Goal: Check status: Check status

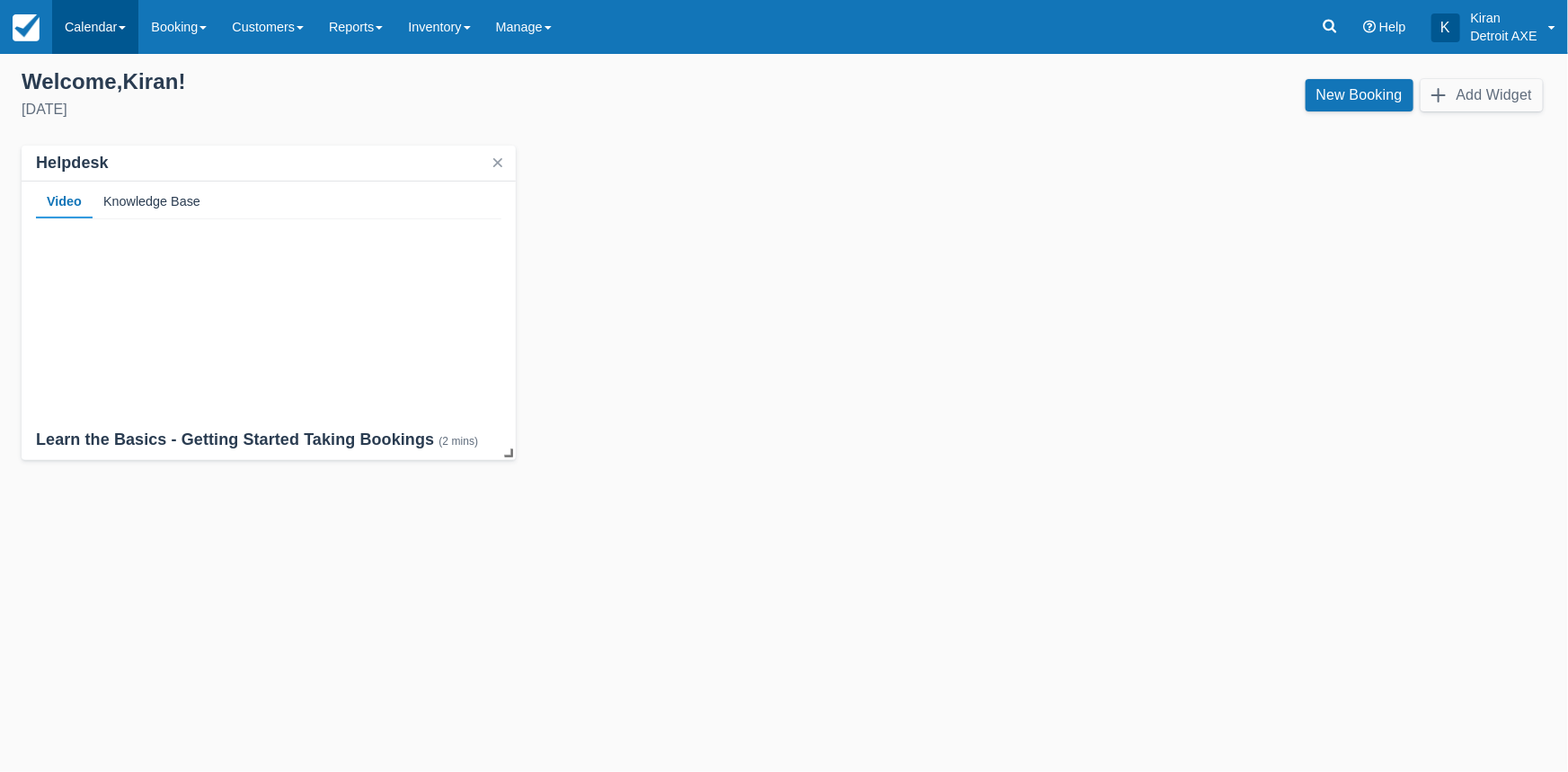
click at [117, 32] on link "Calendar" at bounding box center [95, 27] width 86 height 54
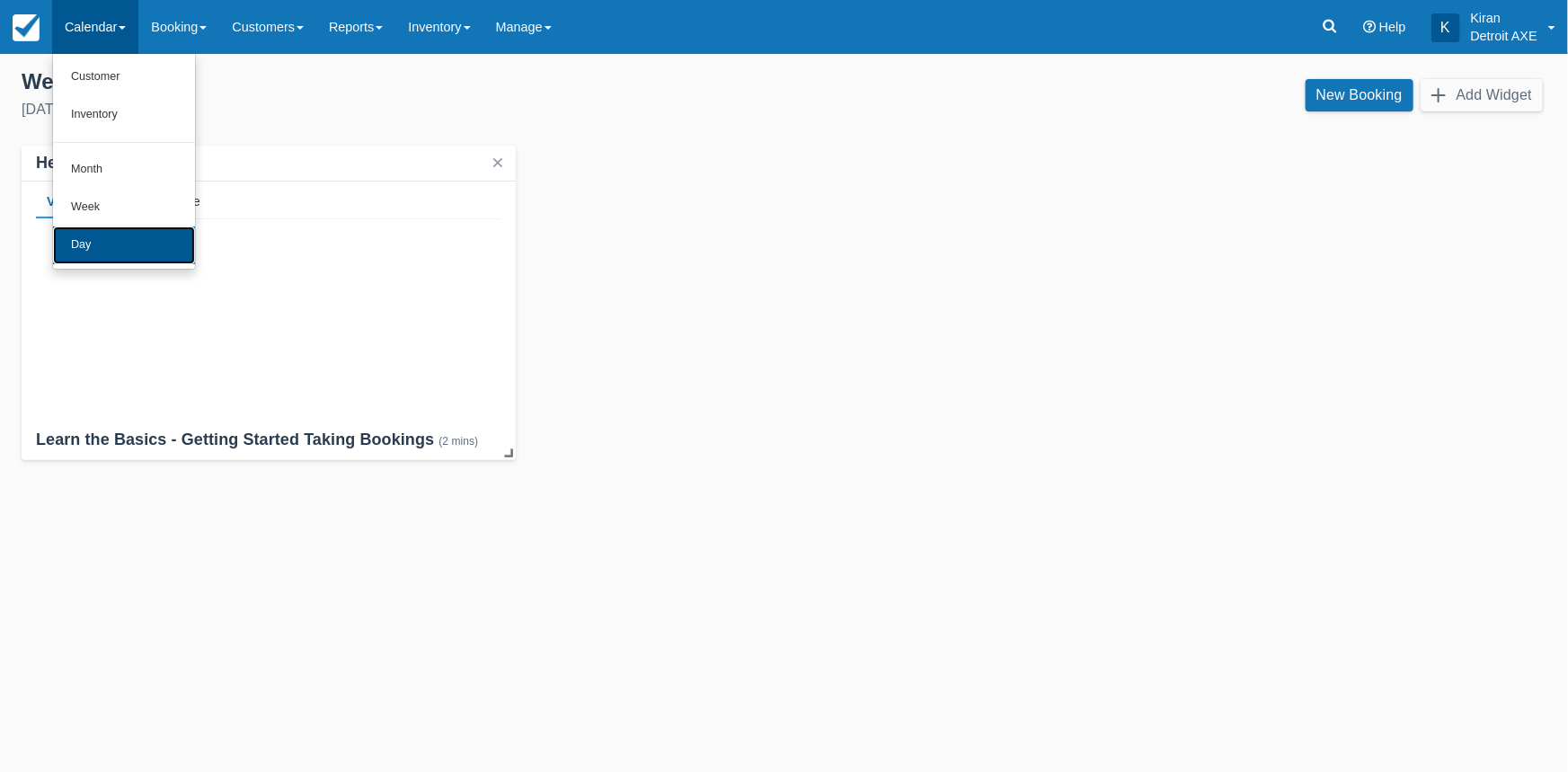
click at [111, 251] on link "Day" at bounding box center [124, 244] width 142 height 38
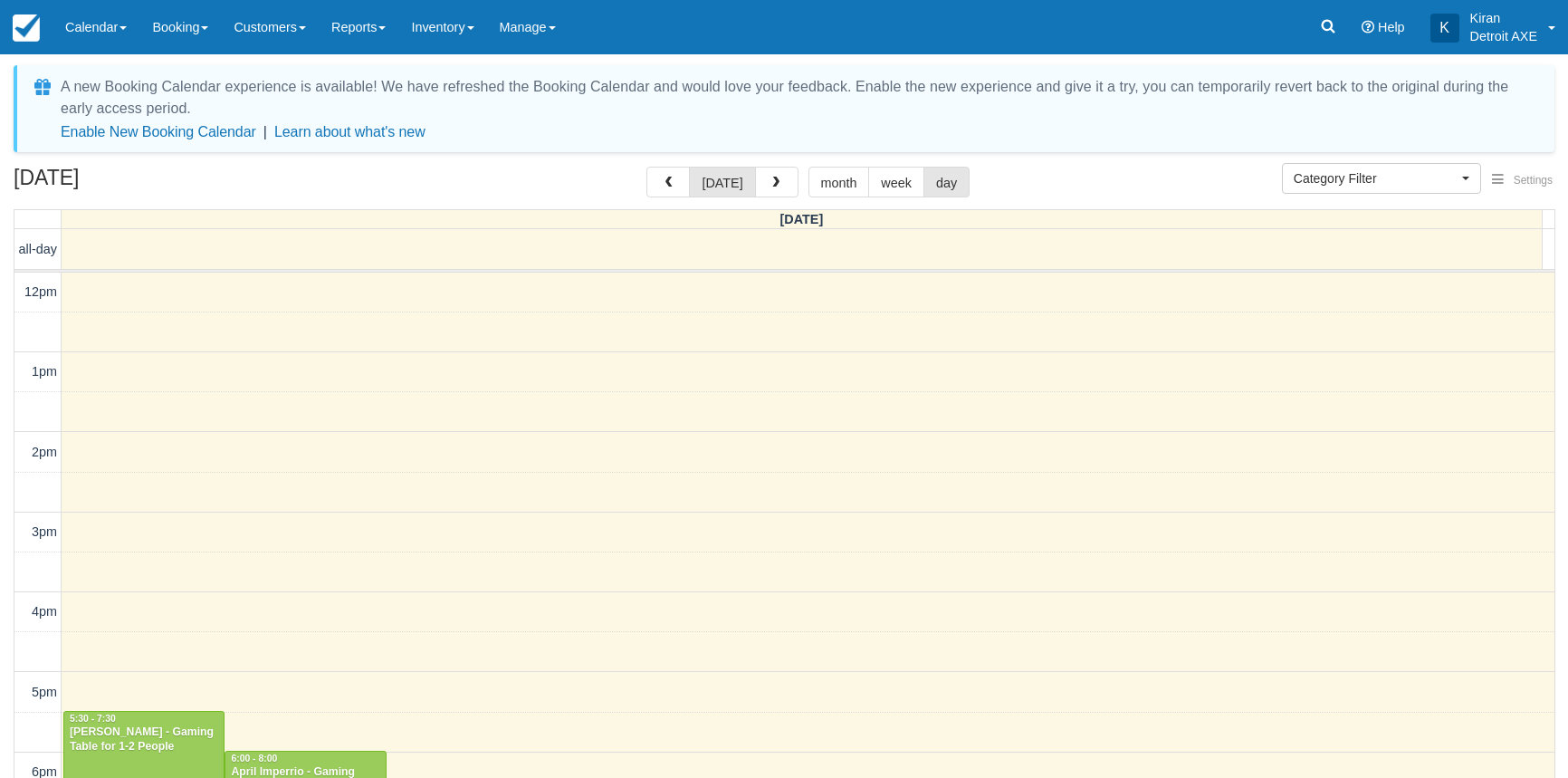
select select
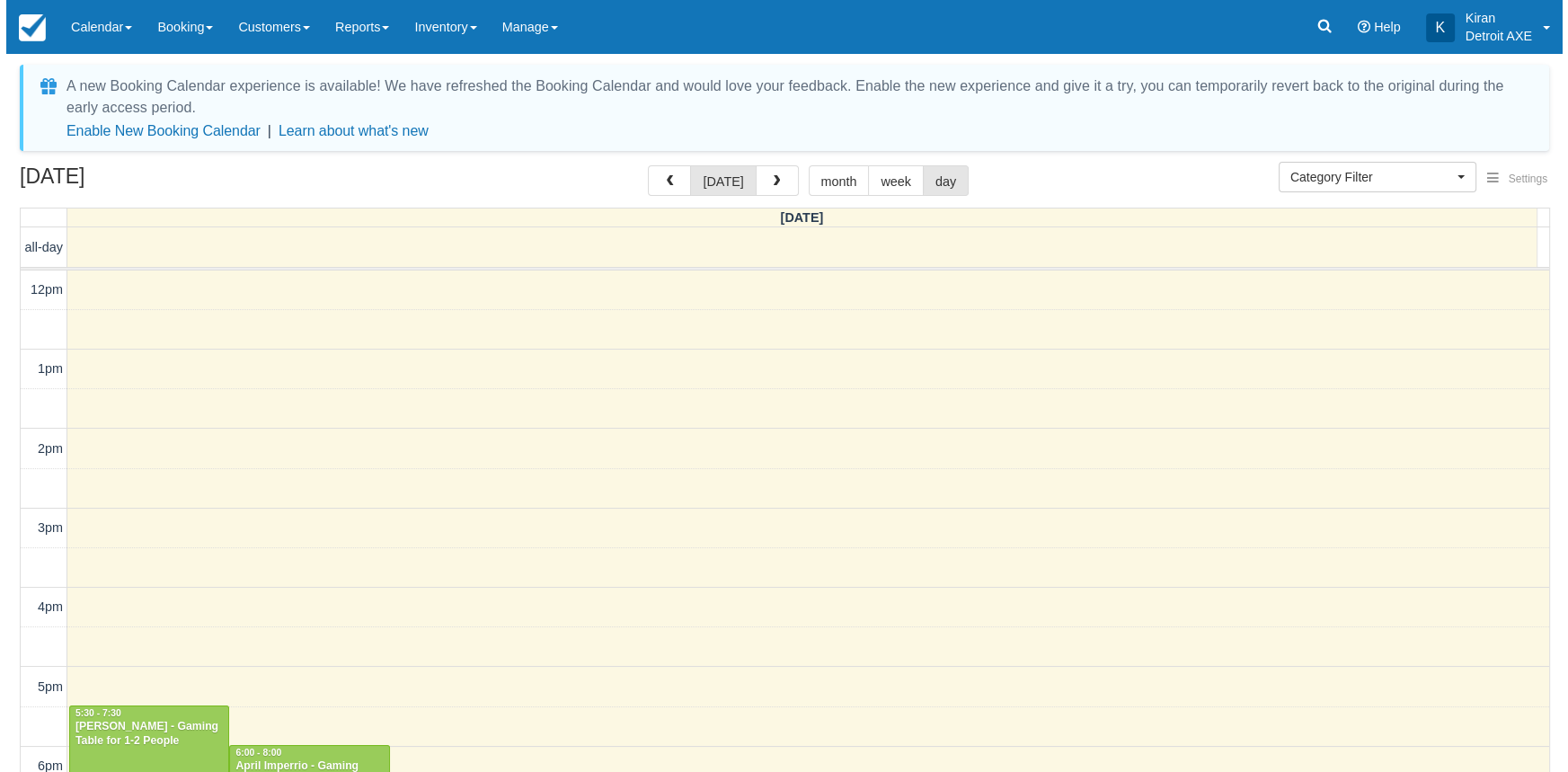
scroll to position [316, 0]
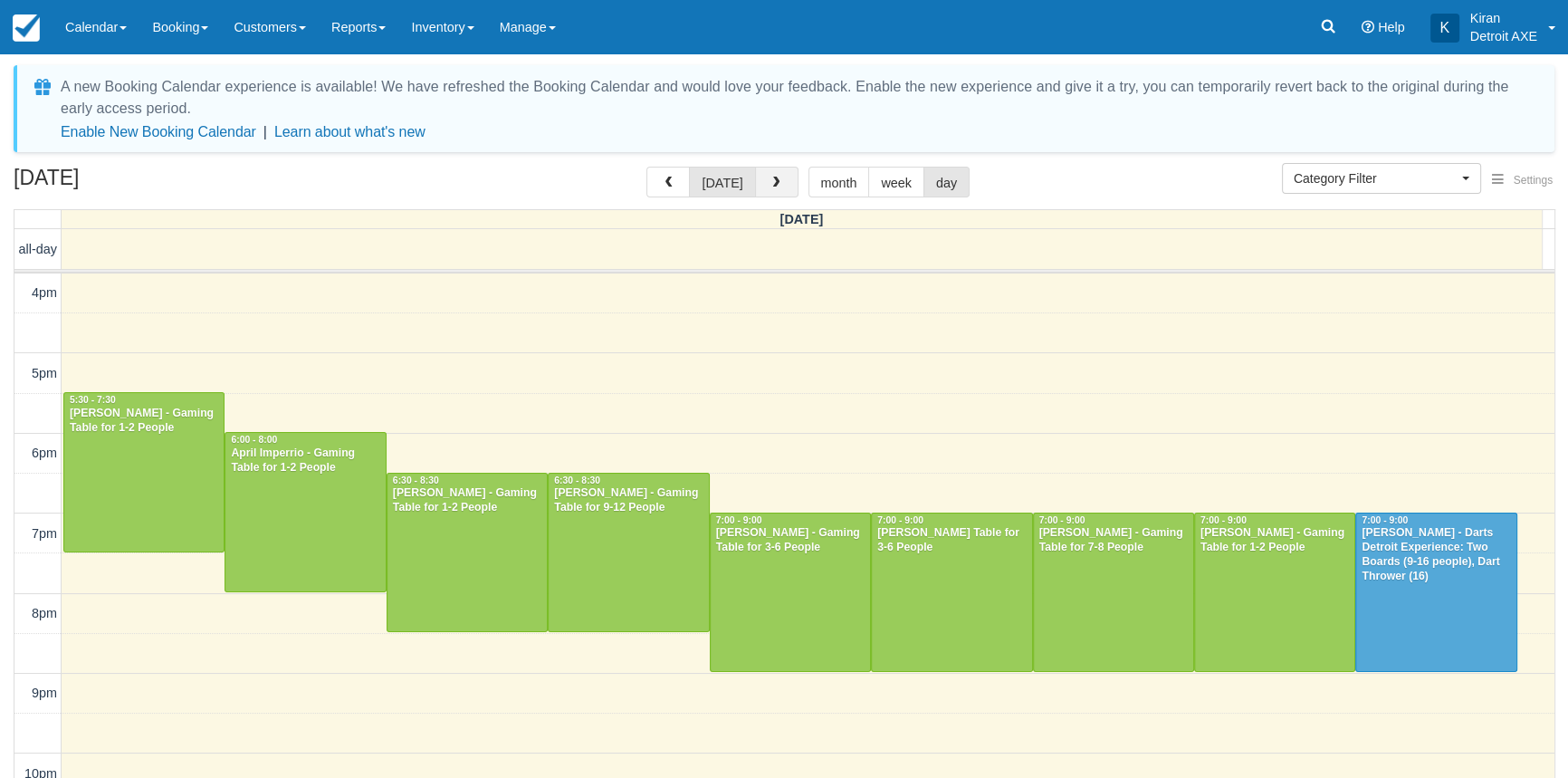
click at [776, 189] on span "button" at bounding box center [776, 182] width 13 height 13
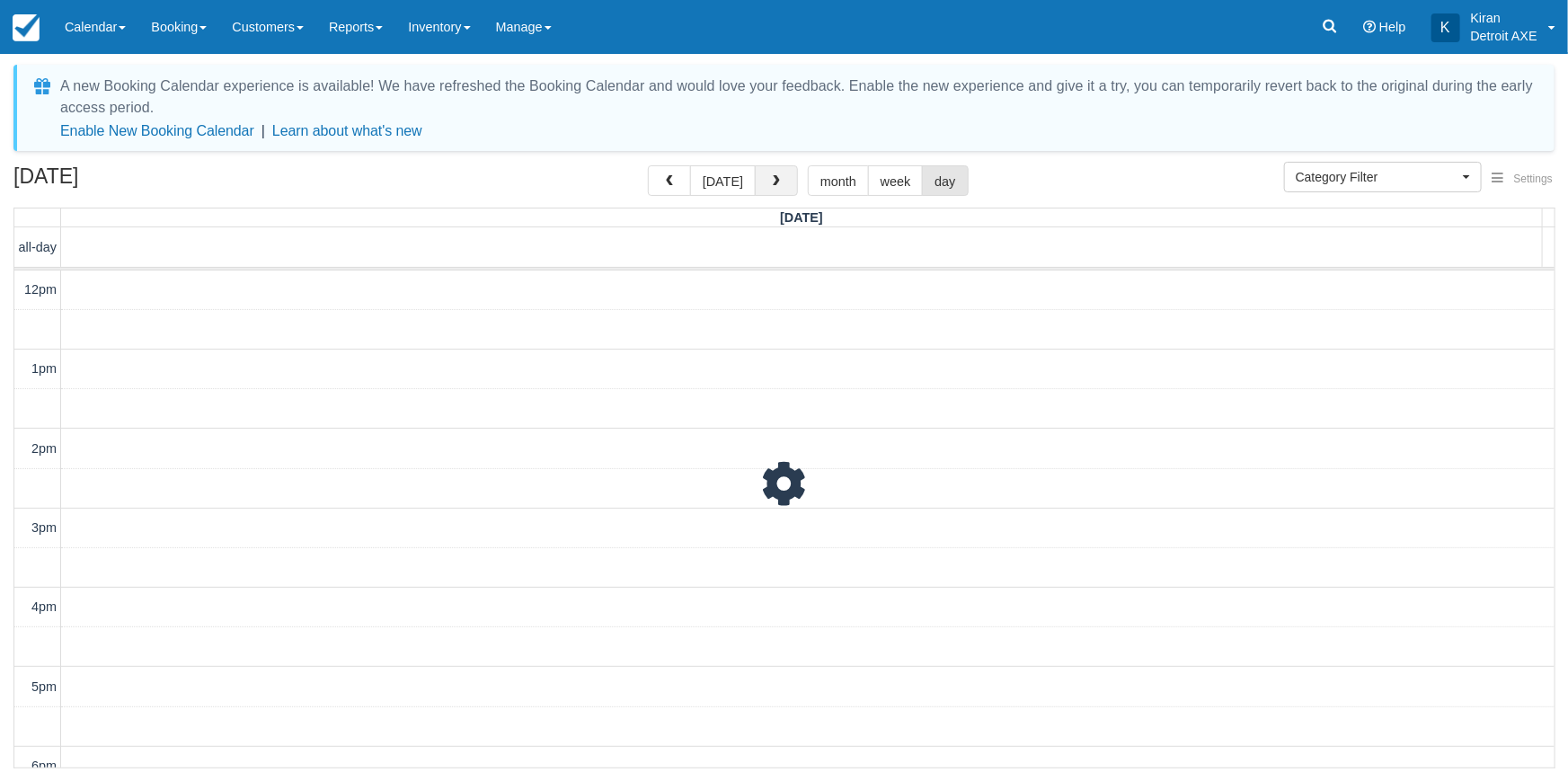
scroll to position [414, 0]
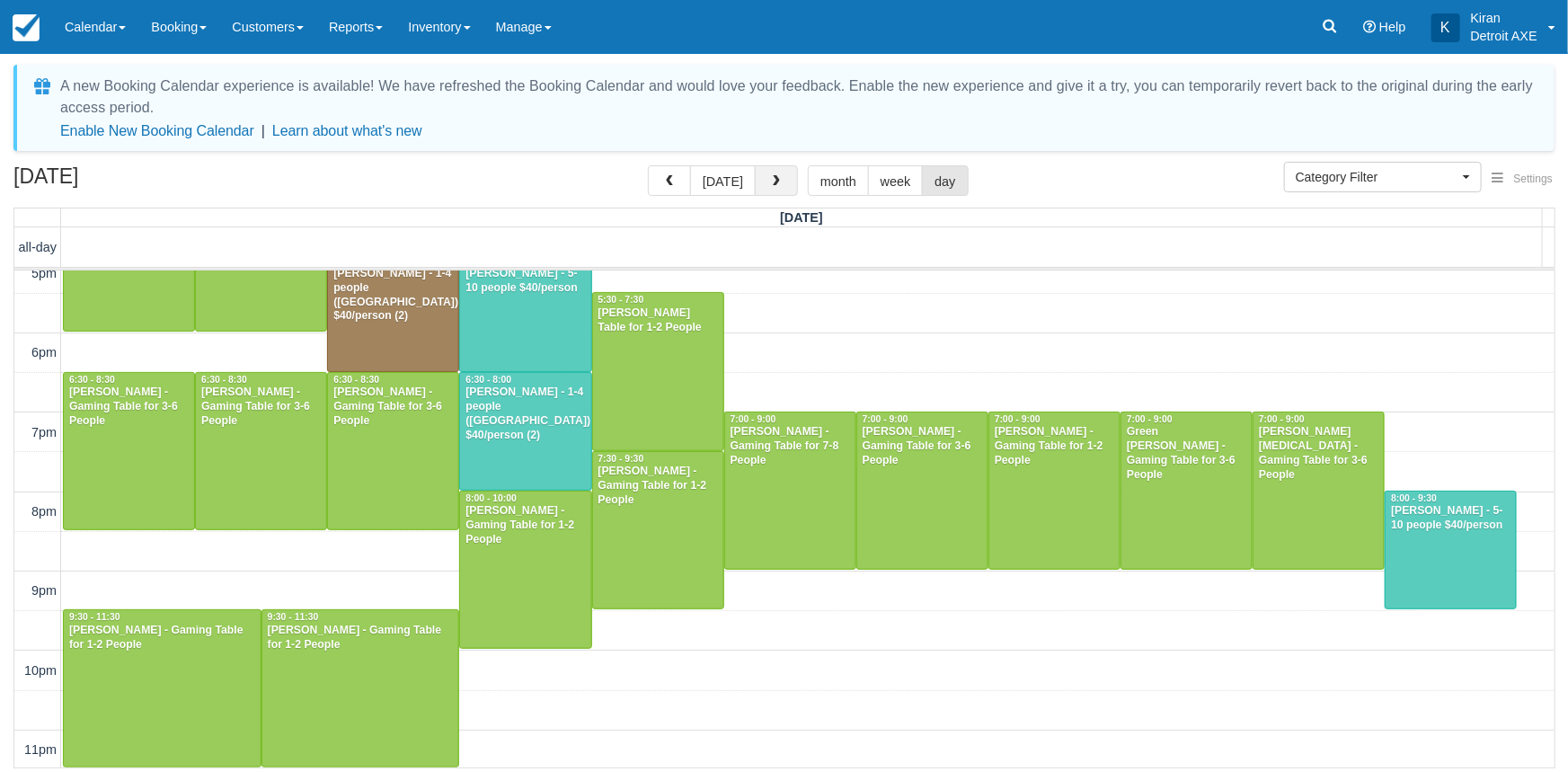
click at [770, 187] on span "button" at bounding box center [776, 181] width 13 height 13
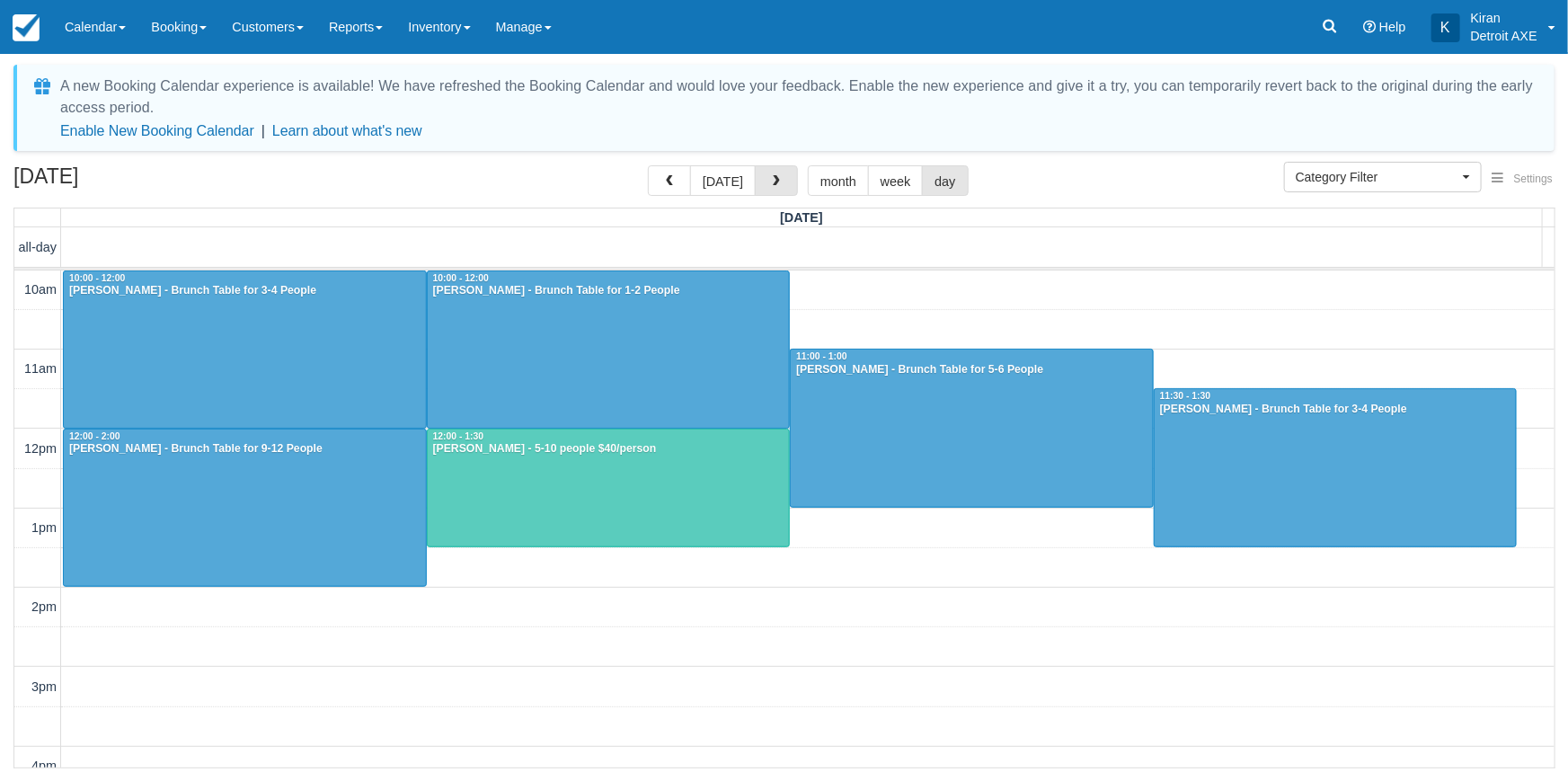
click at [770, 187] on span "button" at bounding box center [776, 181] width 13 height 13
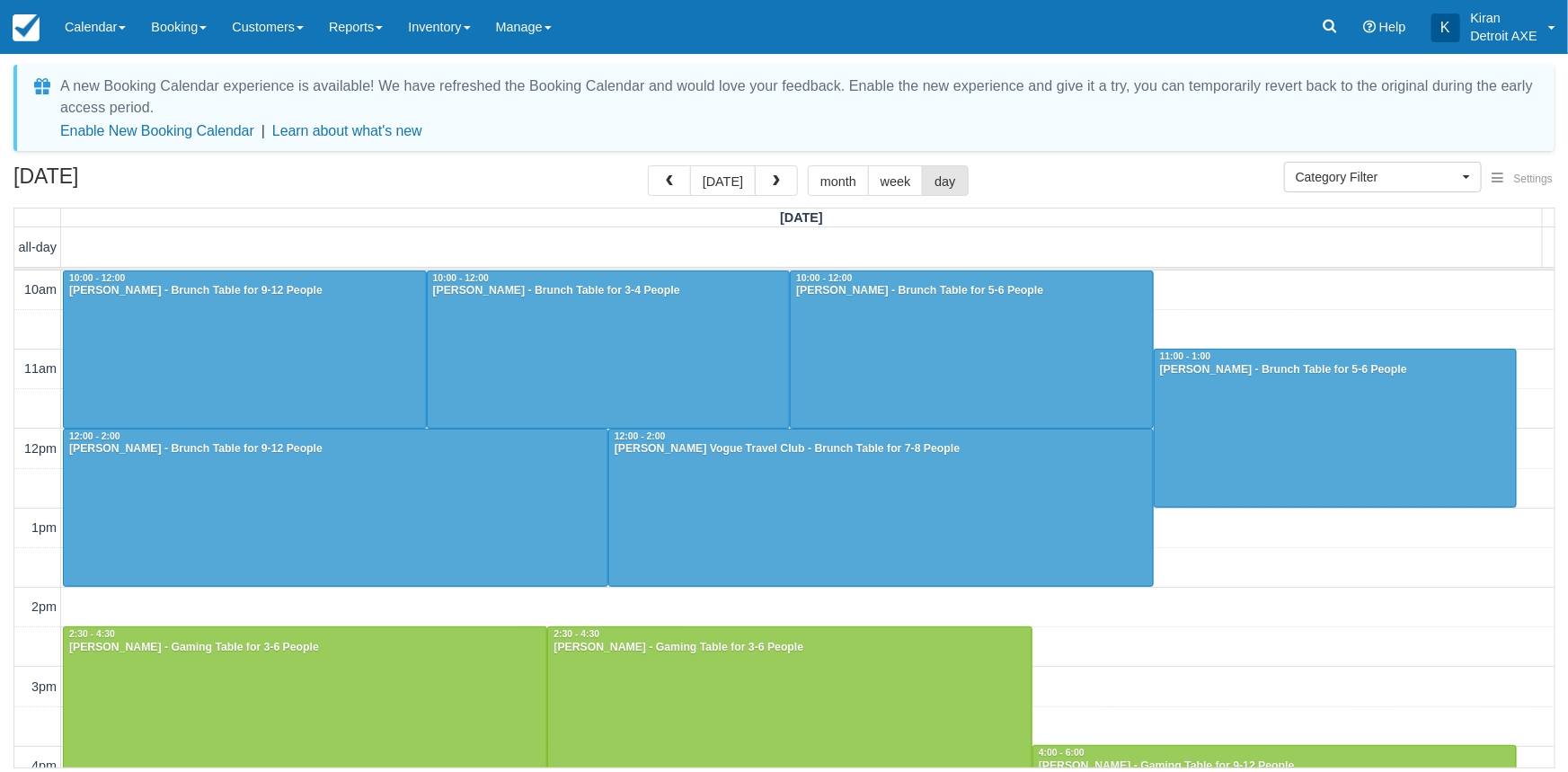
scroll to position [573, 0]
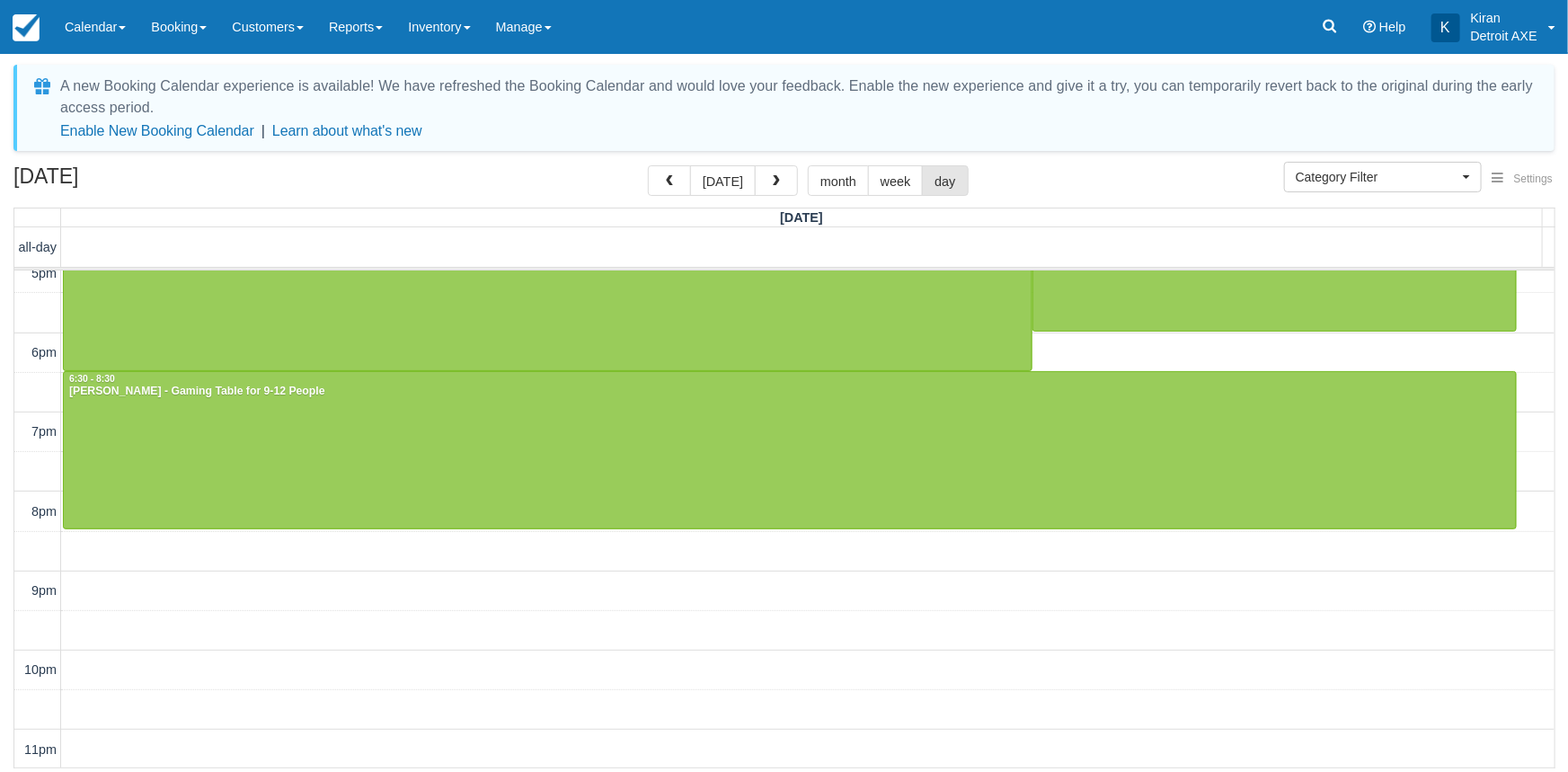
click at [770, 187] on span "button" at bounding box center [776, 181] width 13 height 13
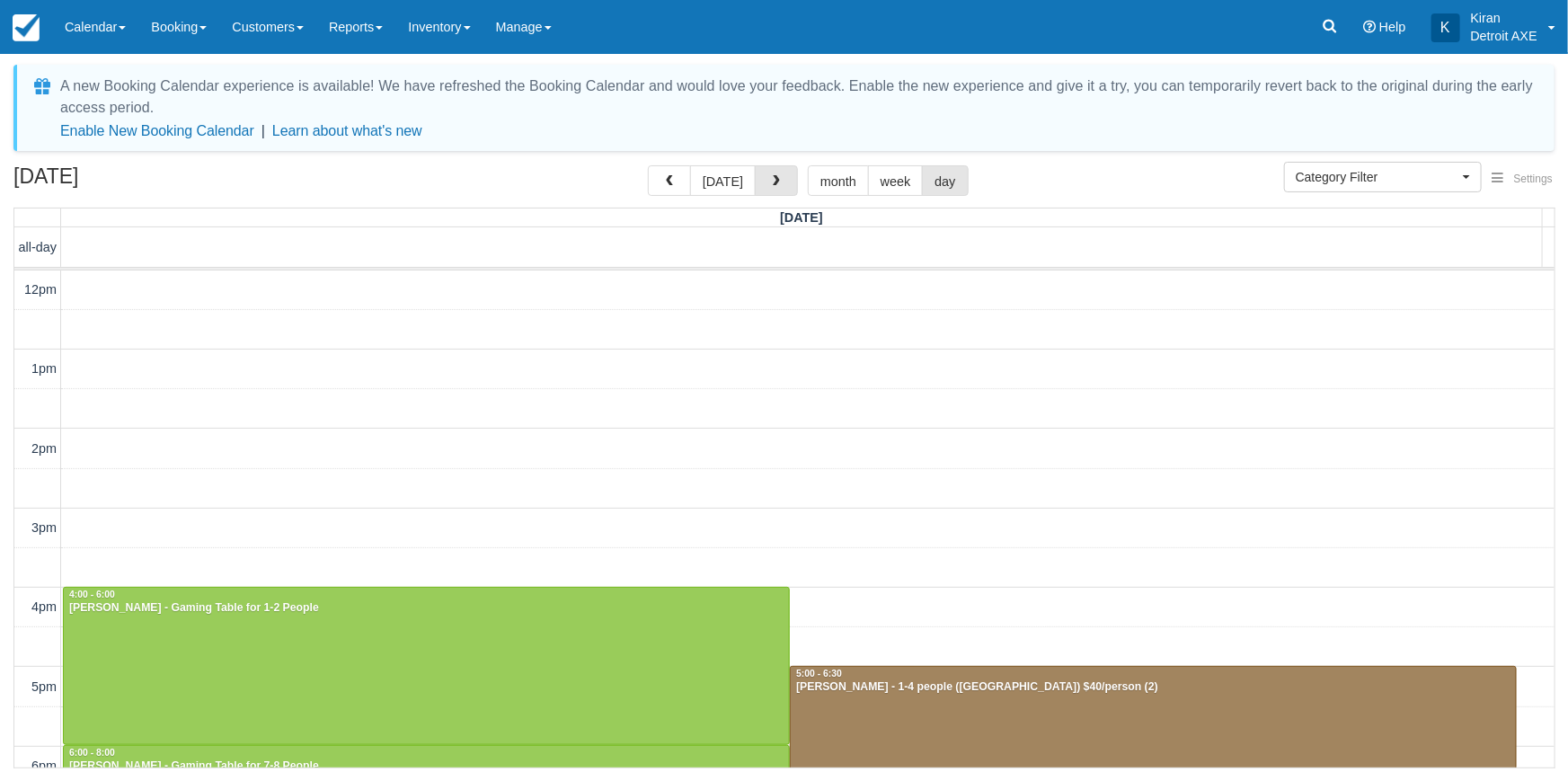
click at [770, 187] on span "button" at bounding box center [776, 181] width 13 height 13
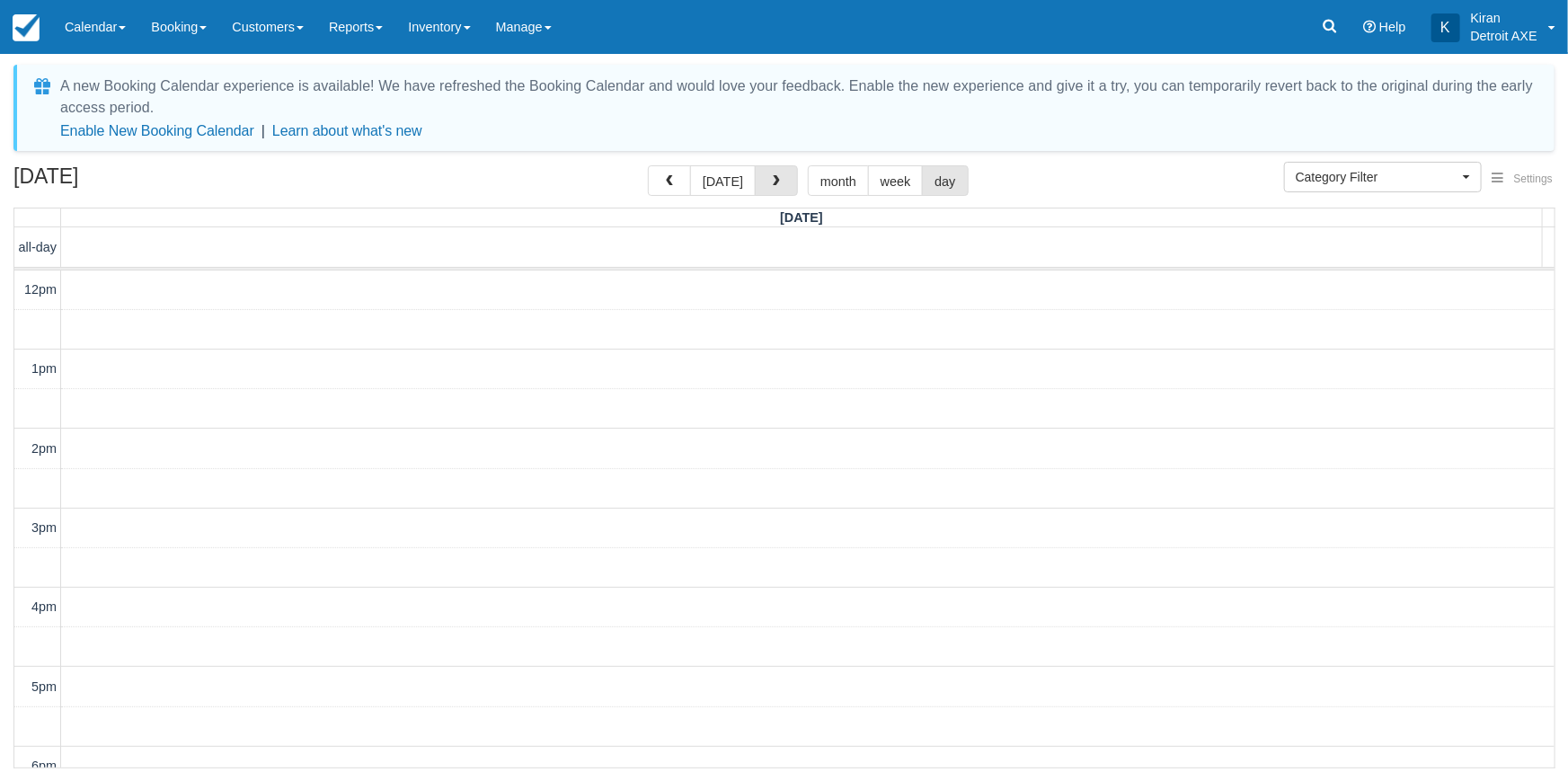
click at [770, 187] on span "button" at bounding box center [776, 181] width 13 height 13
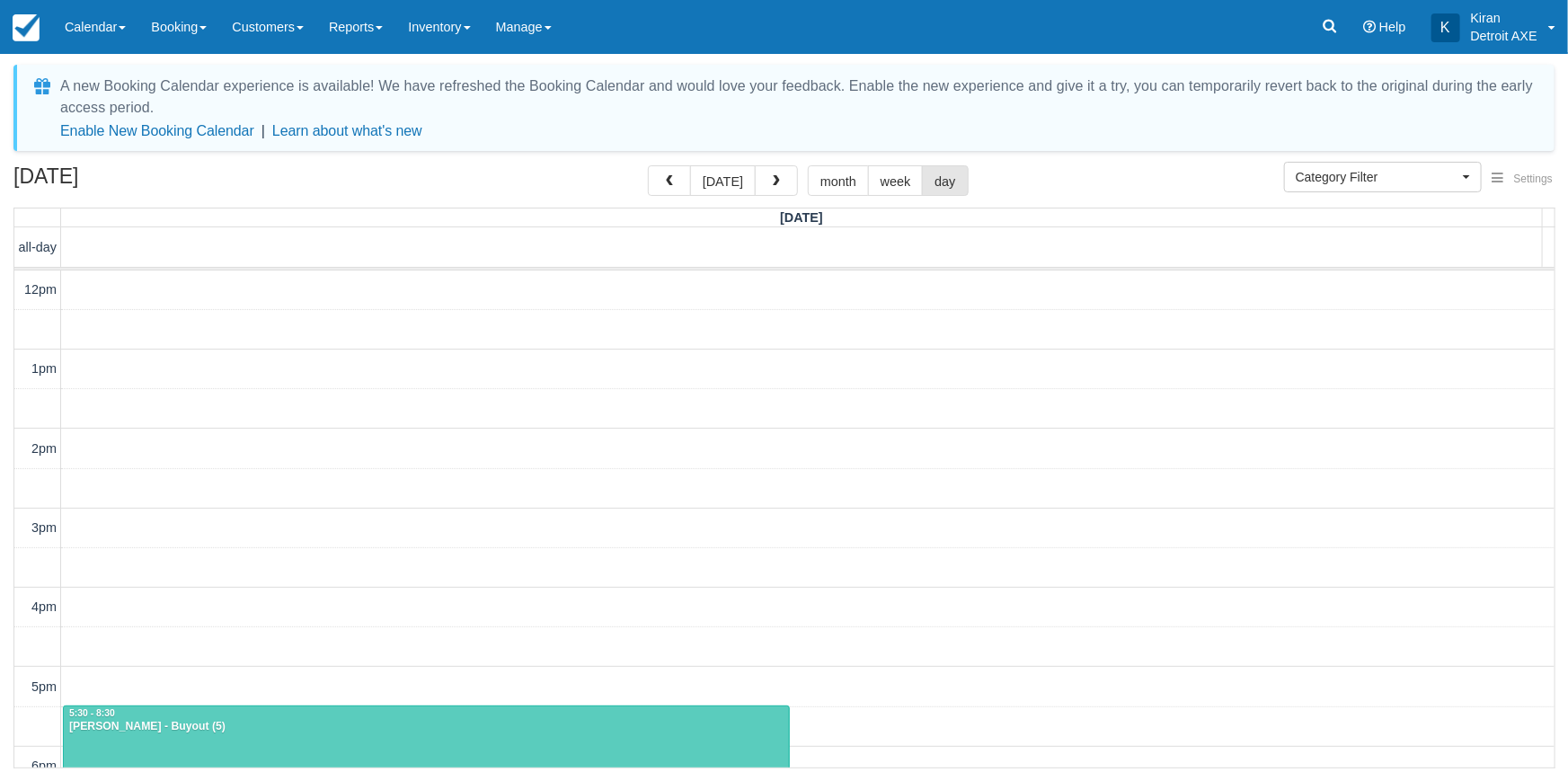
scroll to position [414, 0]
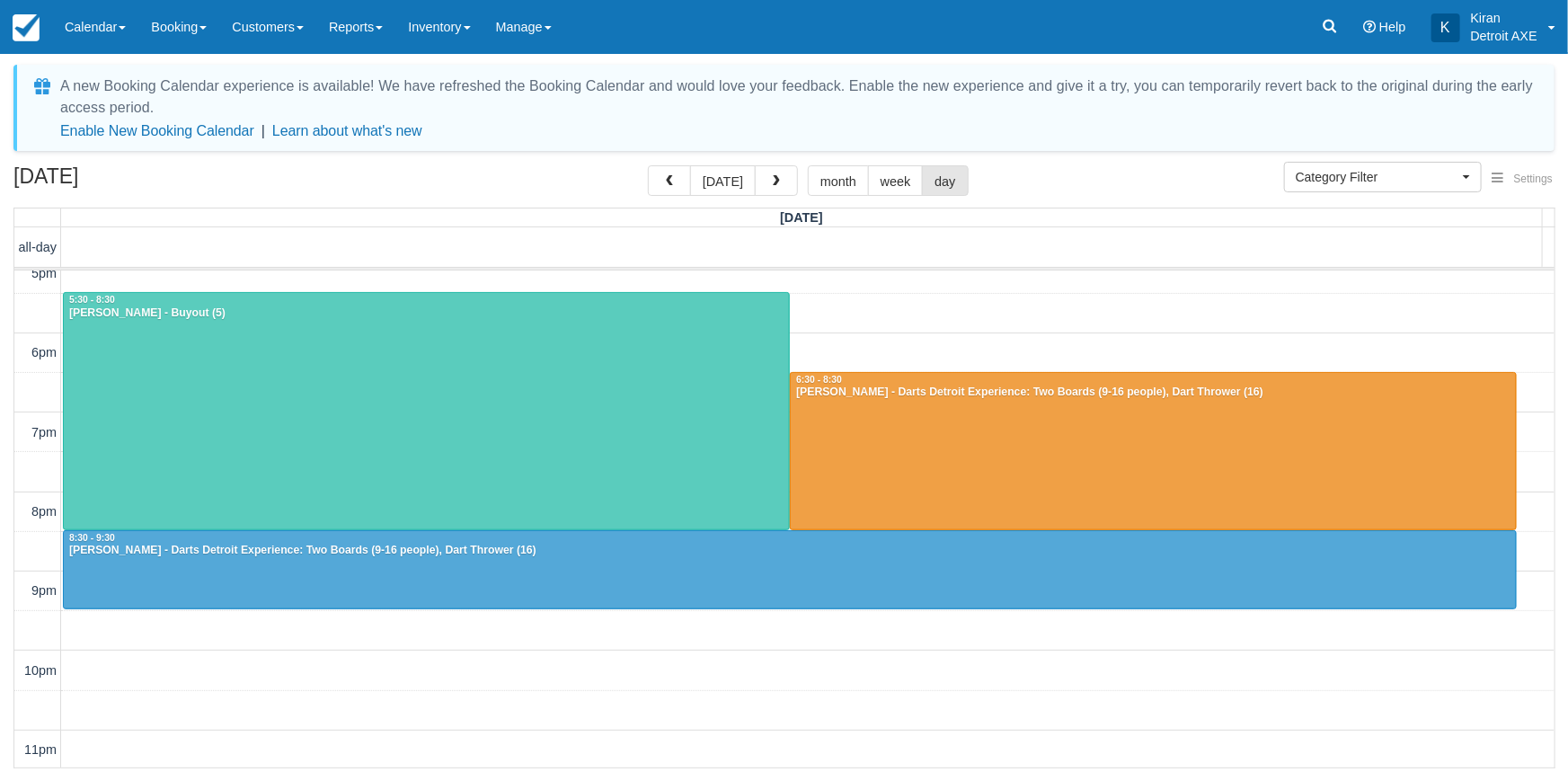
click at [770, 187] on span "button" at bounding box center [776, 181] width 13 height 13
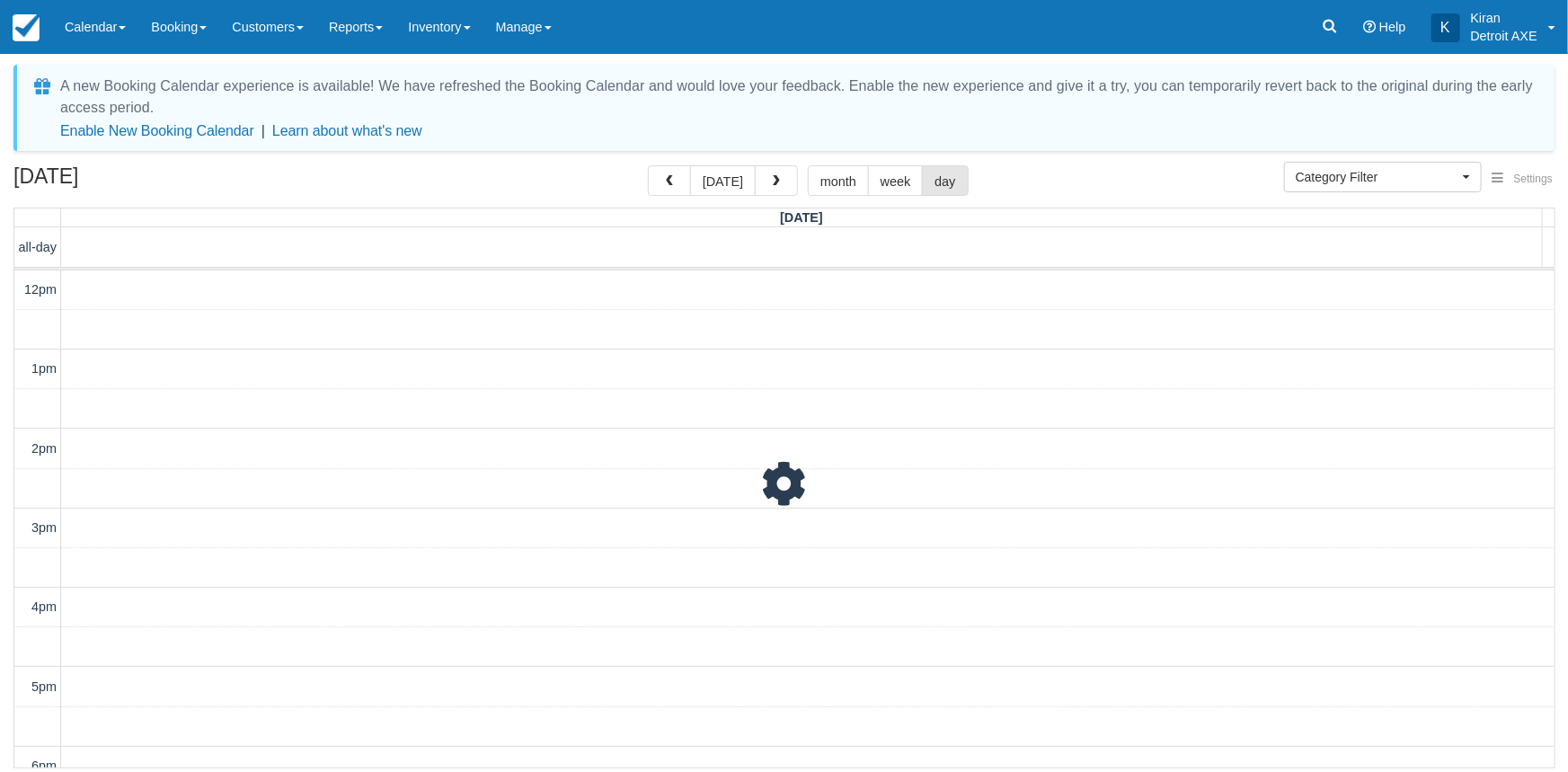
scroll to position [414, 0]
click at [770, 187] on span "button" at bounding box center [776, 181] width 13 height 13
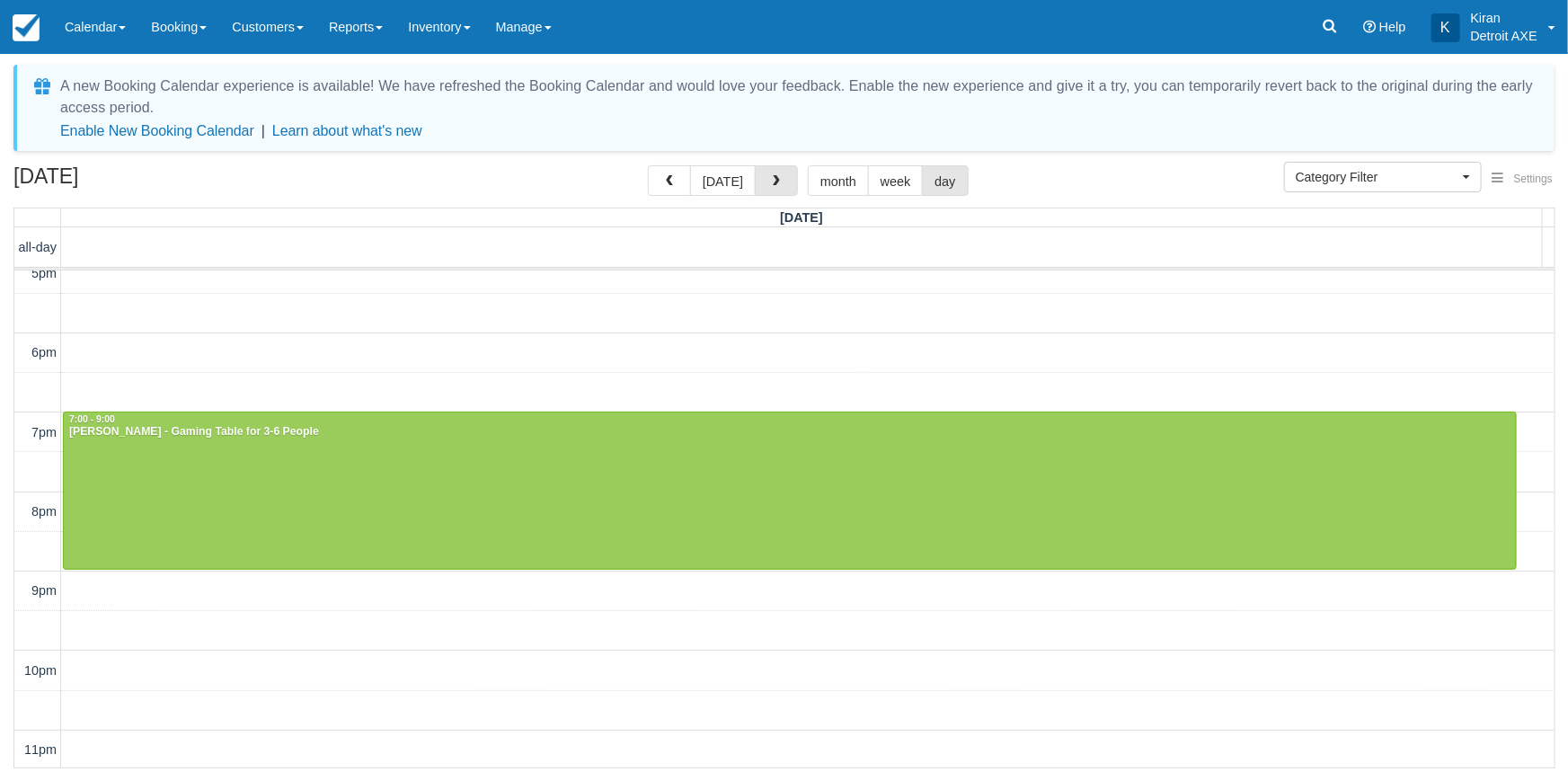
click at [770, 187] on span "button" at bounding box center [776, 181] width 13 height 13
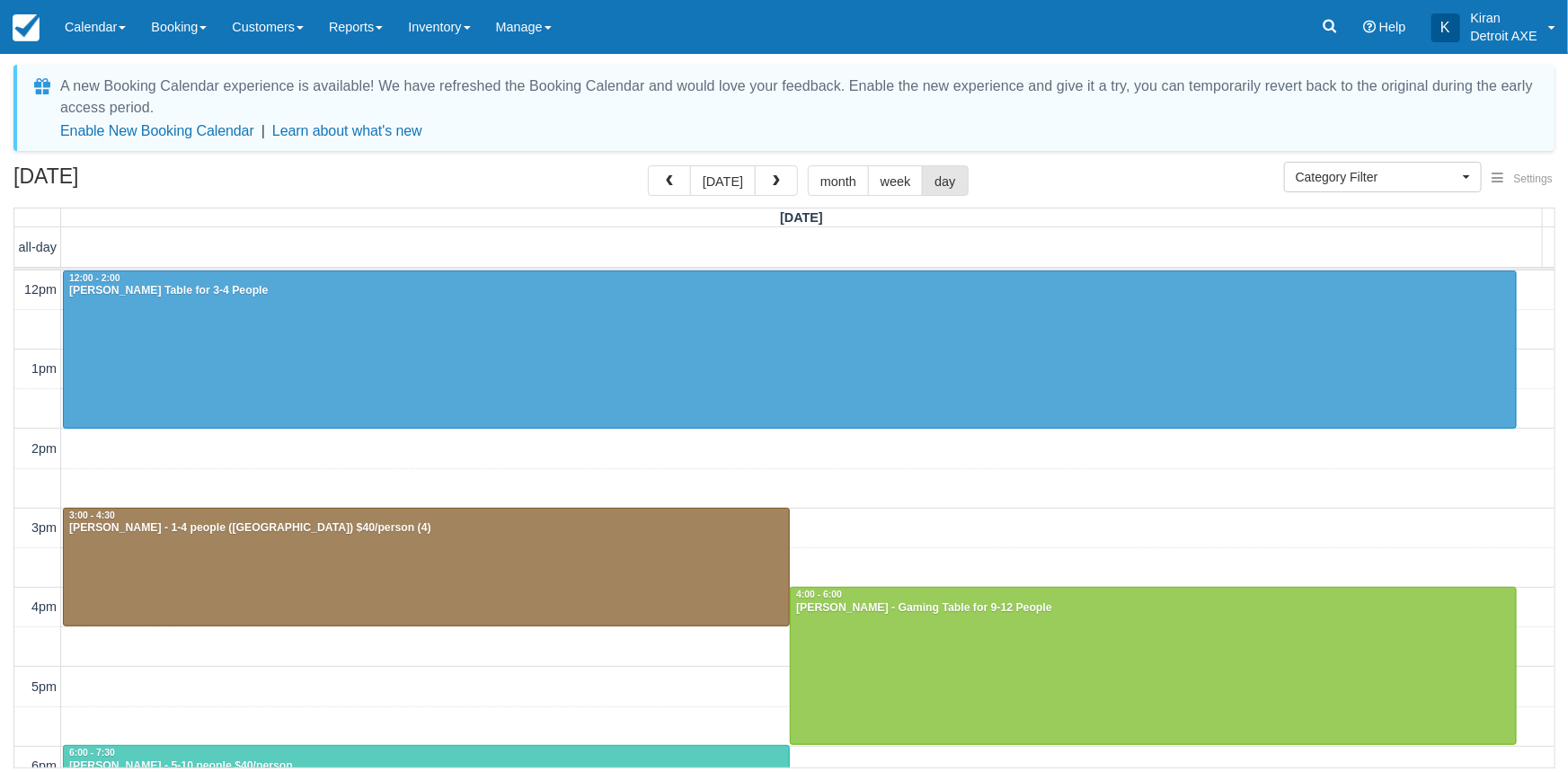
click at [770, 187] on span "button" at bounding box center [776, 181] width 13 height 13
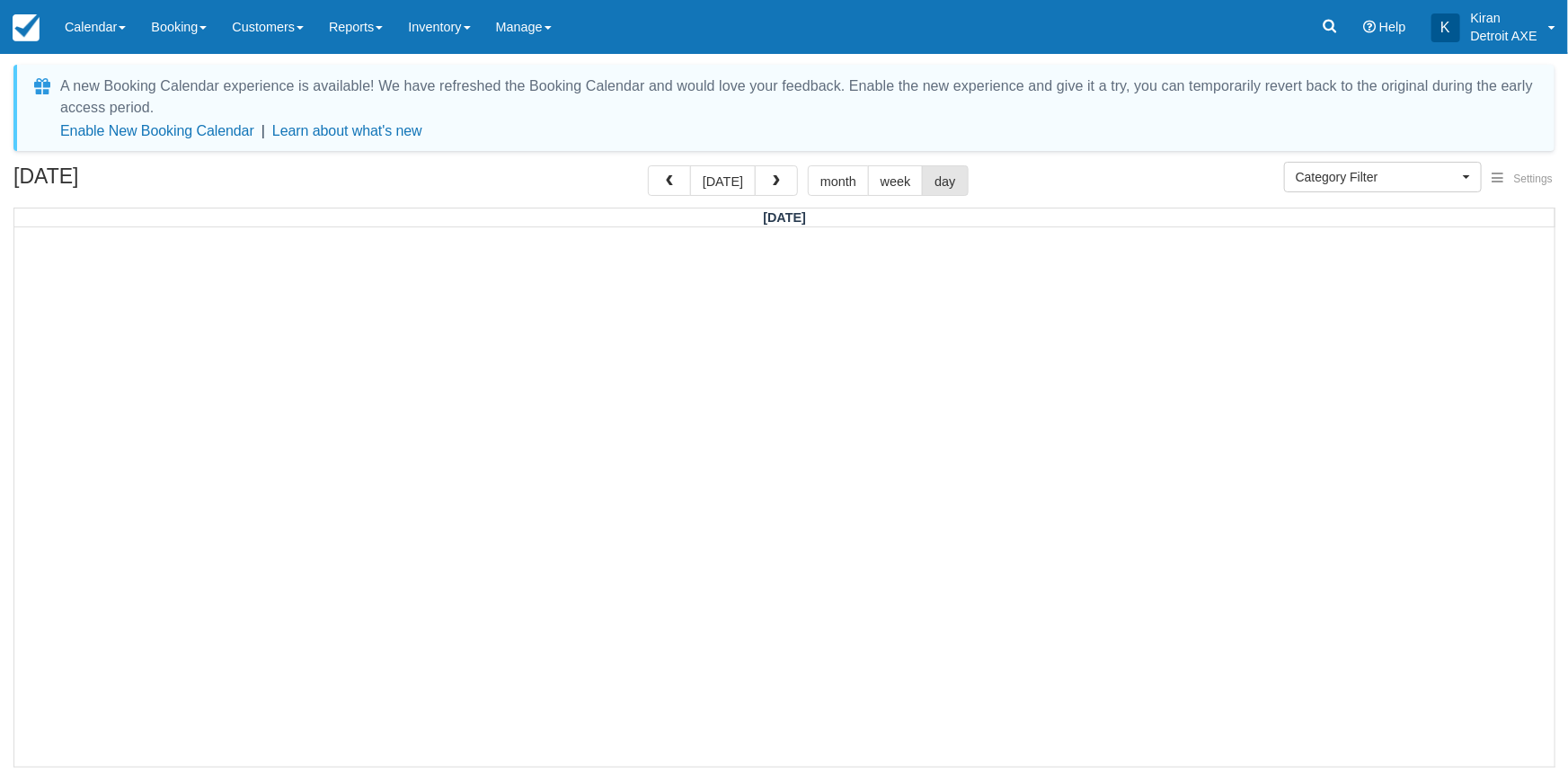
click at [770, 187] on span "button" at bounding box center [776, 181] width 13 height 13
click at [770, 185] on span "button" at bounding box center [776, 181] width 13 height 13
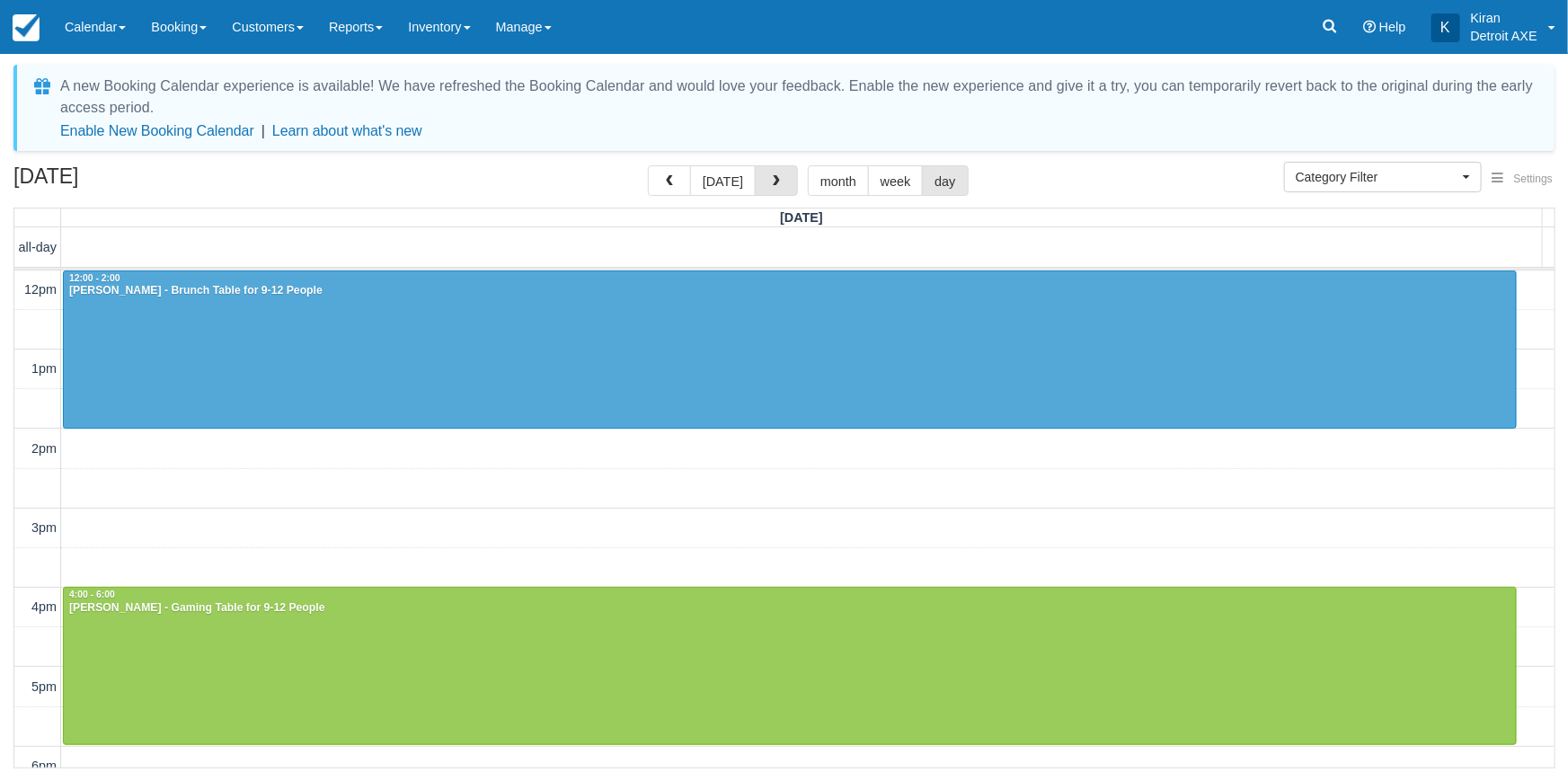
click at [770, 185] on span "button" at bounding box center [776, 181] width 13 height 13
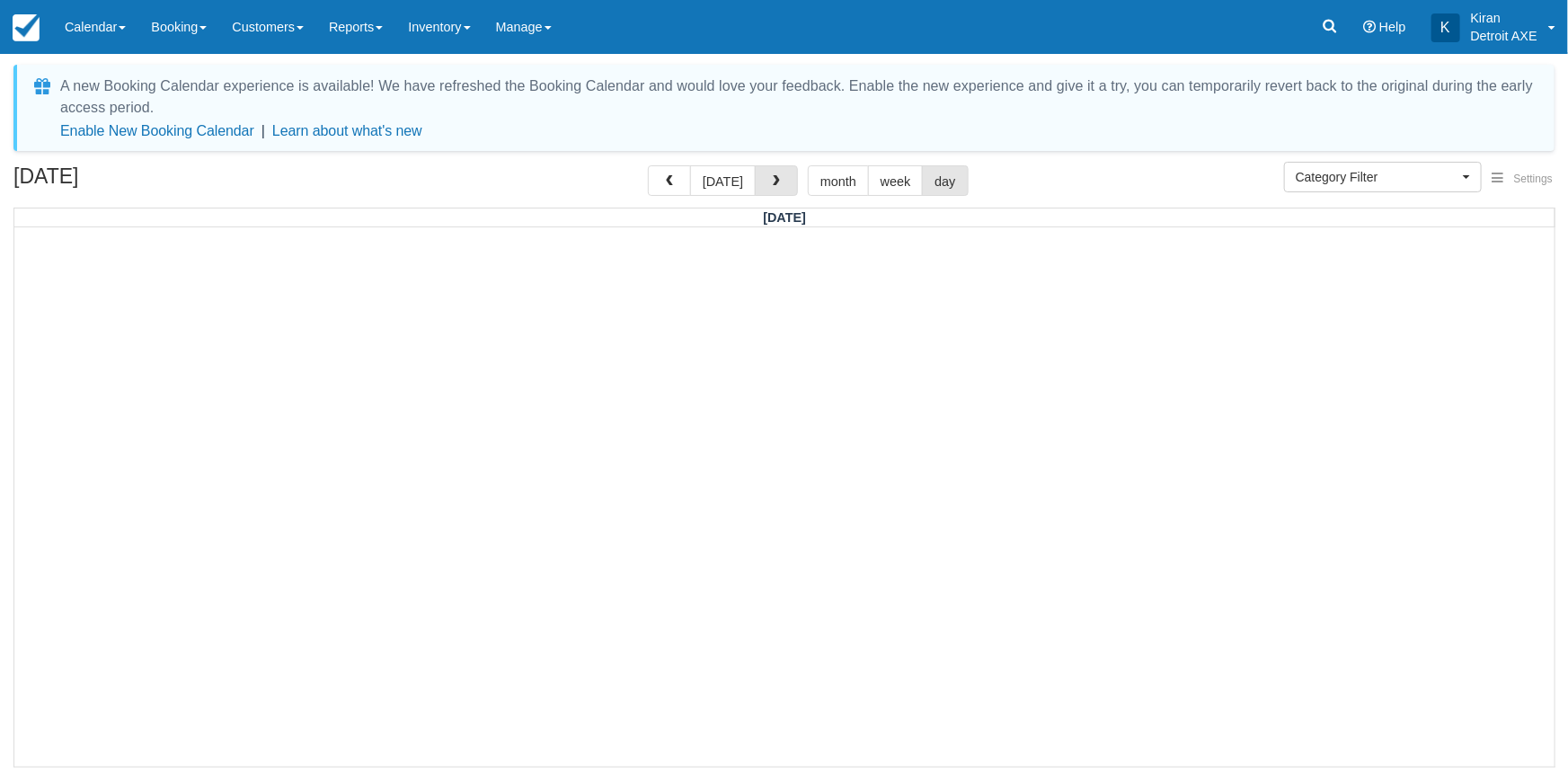
click at [770, 185] on span "button" at bounding box center [776, 181] width 13 height 13
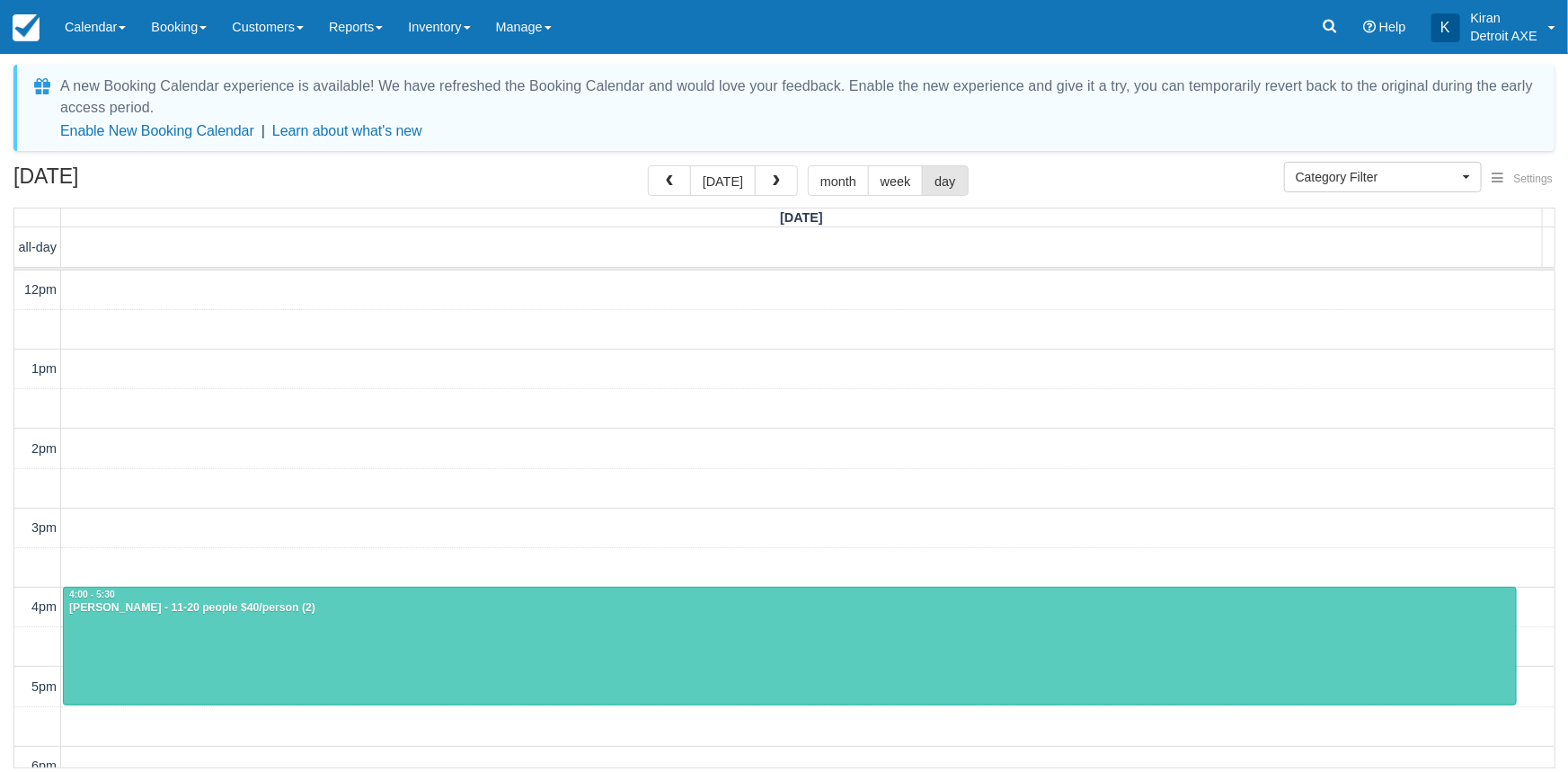
click at [770, 185] on span "button" at bounding box center [776, 181] width 13 height 13
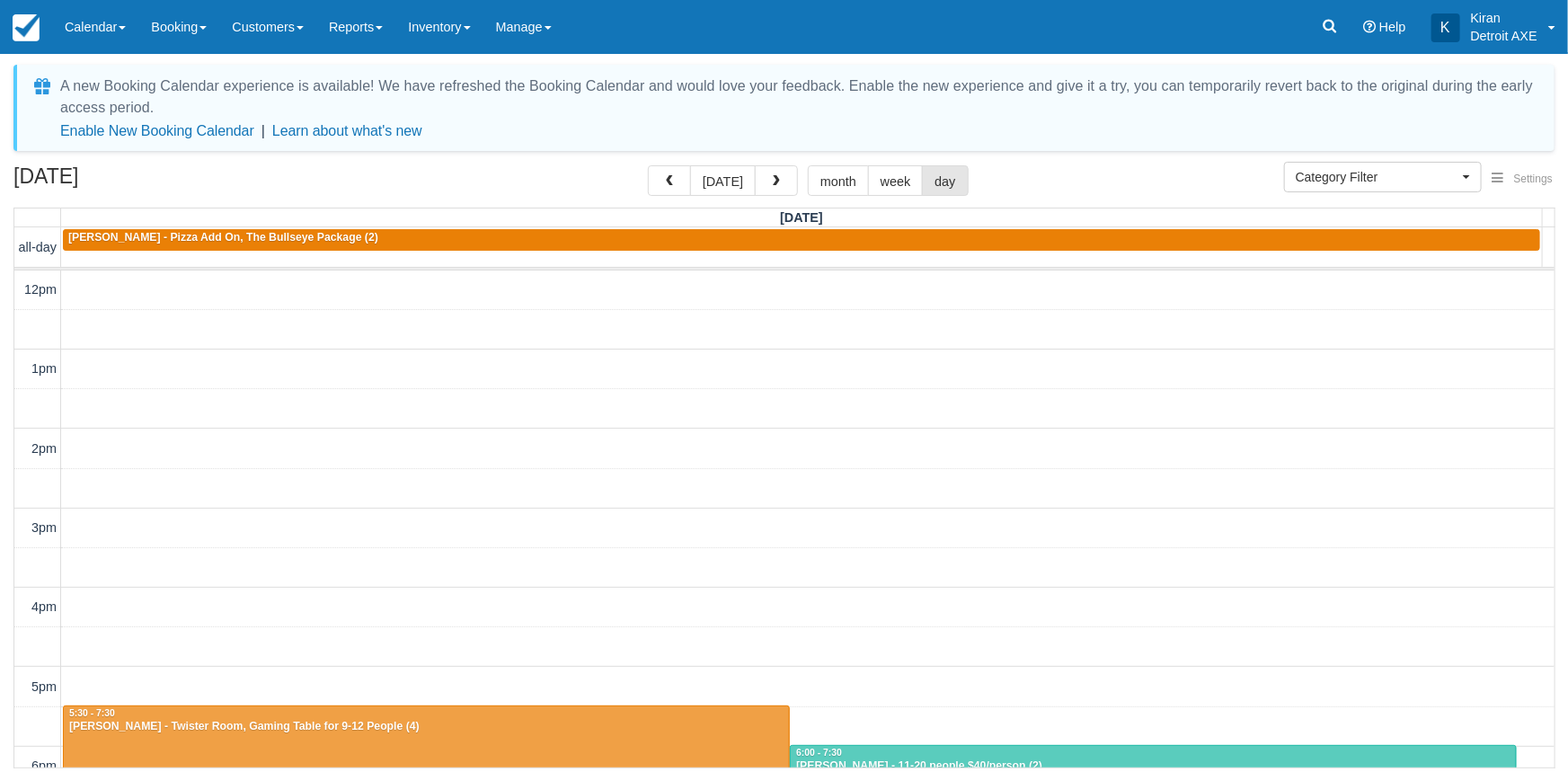
click at [770, 185] on span "button" at bounding box center [776, 181] width 13 height 13
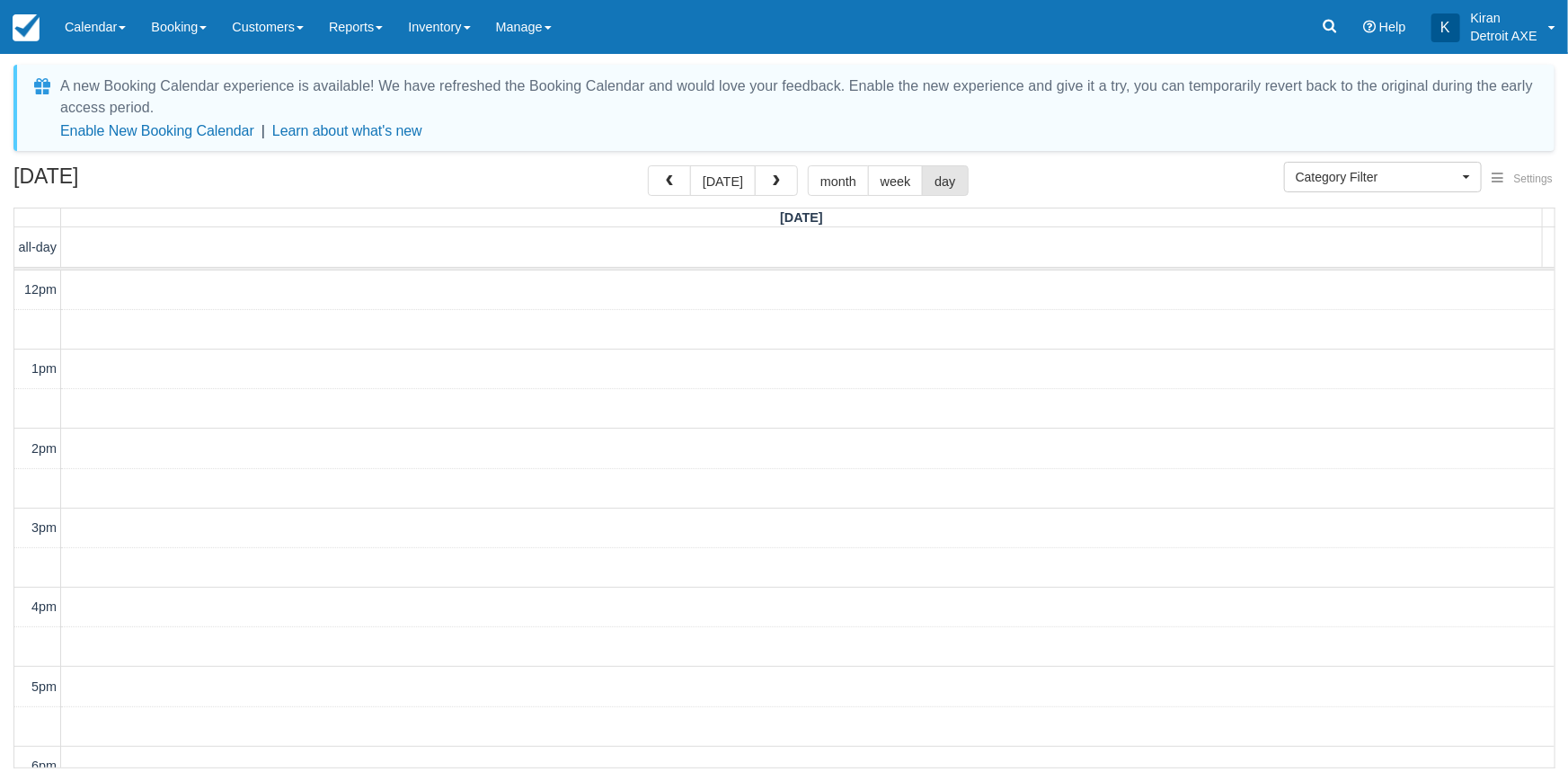
scroll to position [414, 0]
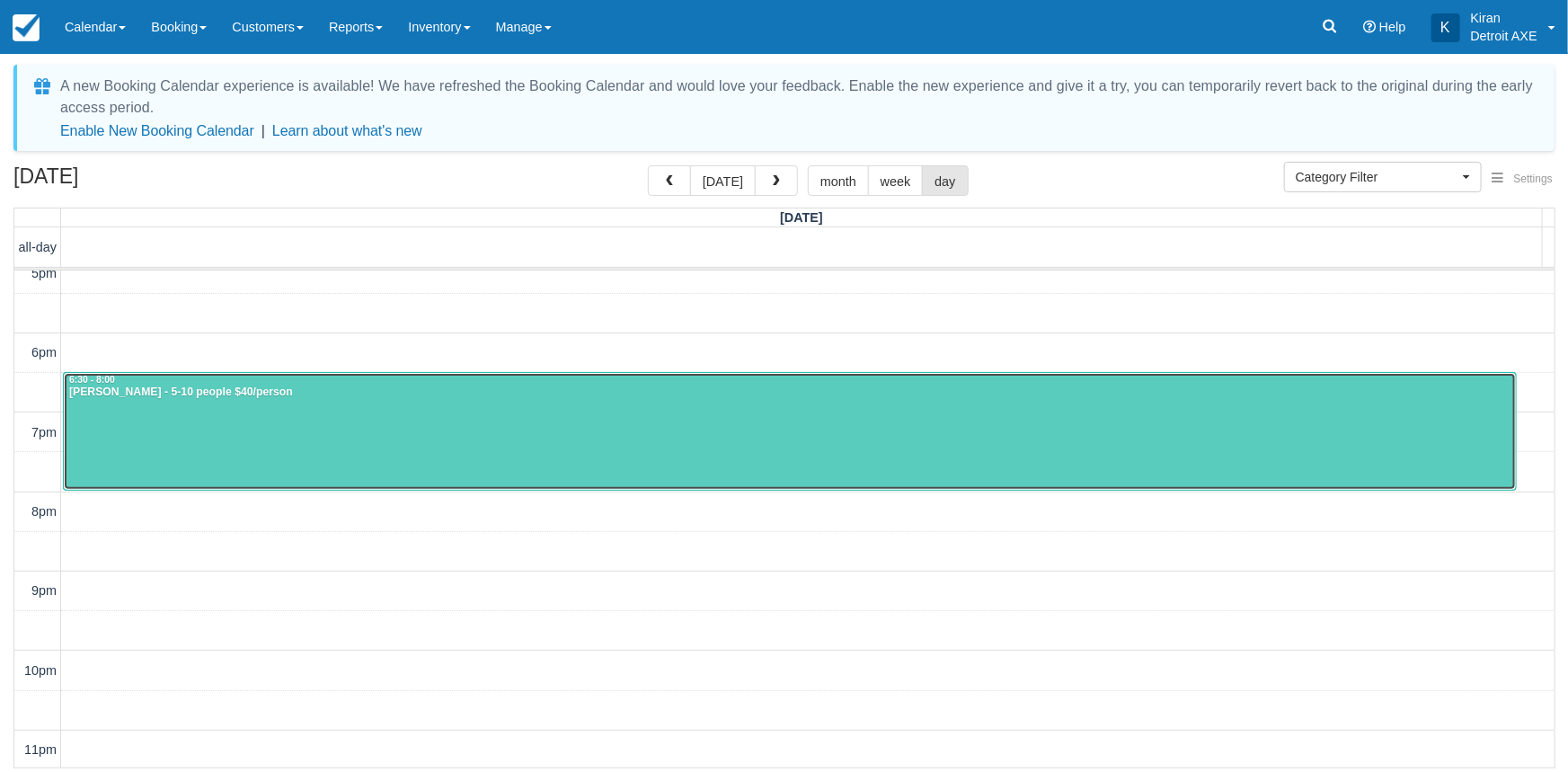
click at [352, 392] on div "[PERSON_NAME] - 5-10 people $40/person" at bounding box center [790, 392] width 1443 height 14
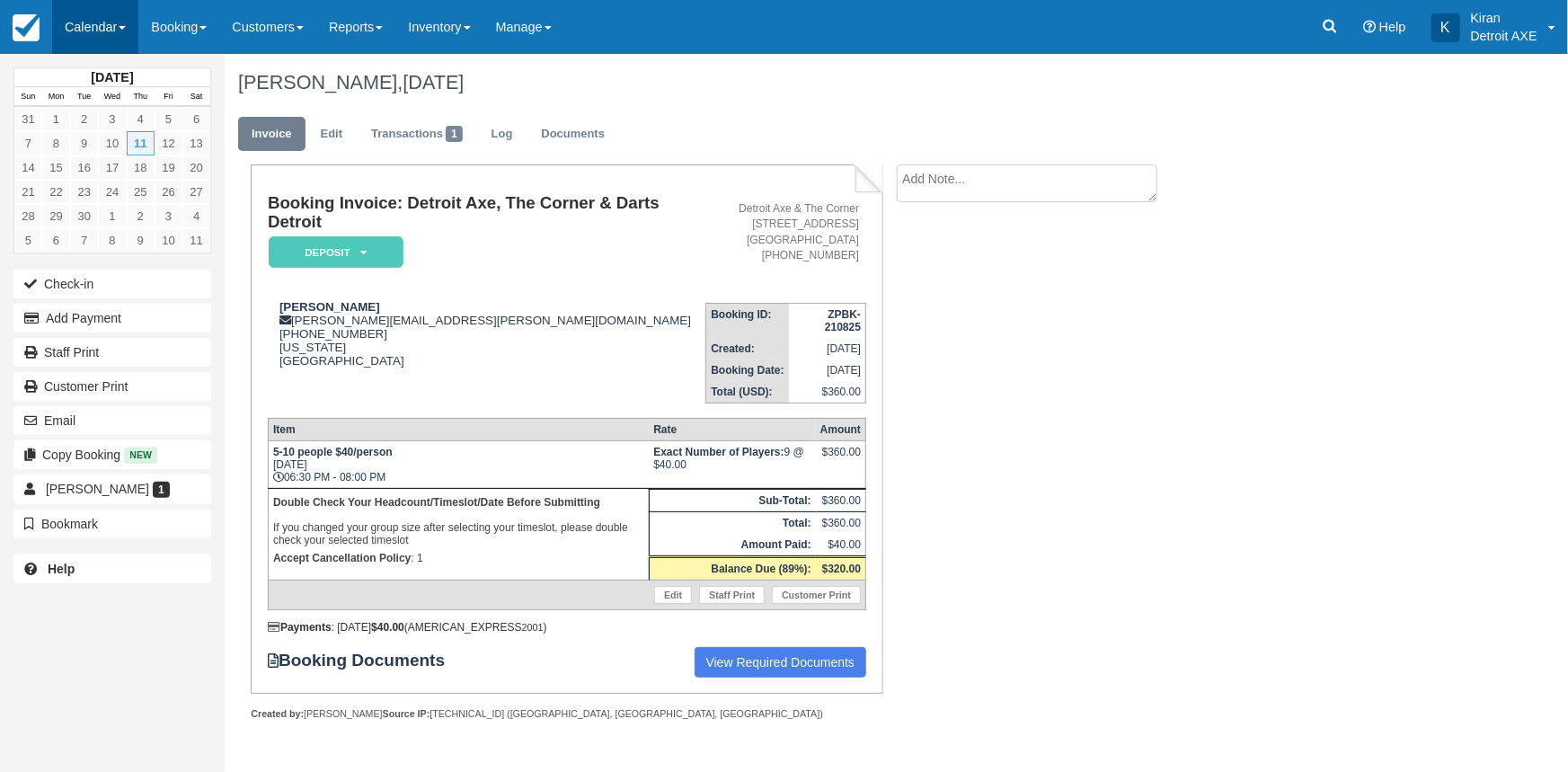
click at [117, 28] on link "Calendar" at bounding box center [95, 27] width 86 height 54
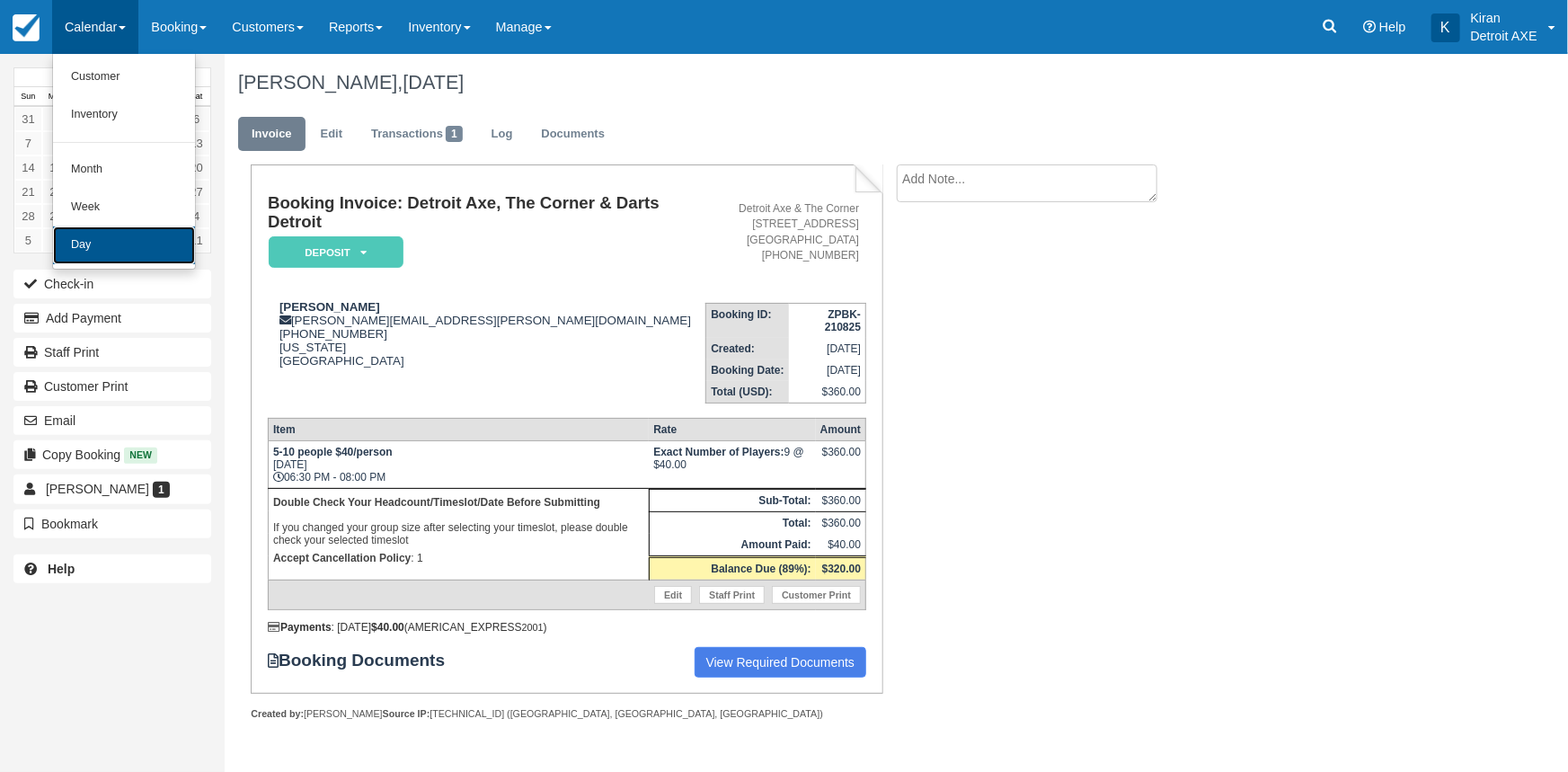
click at [121, 248] on link "Day" at bounding box center [124, 244] width 142 height 38
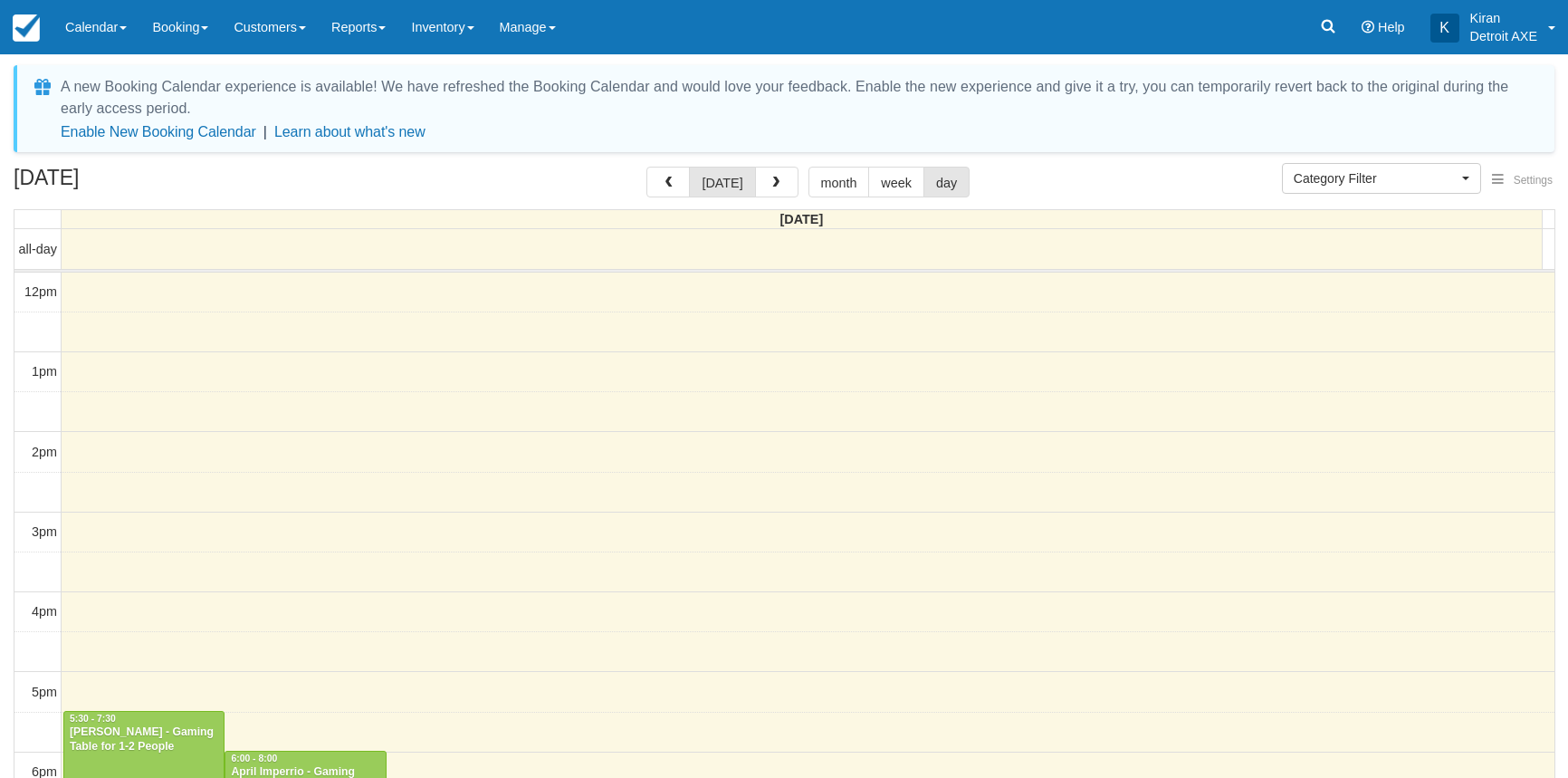
select select
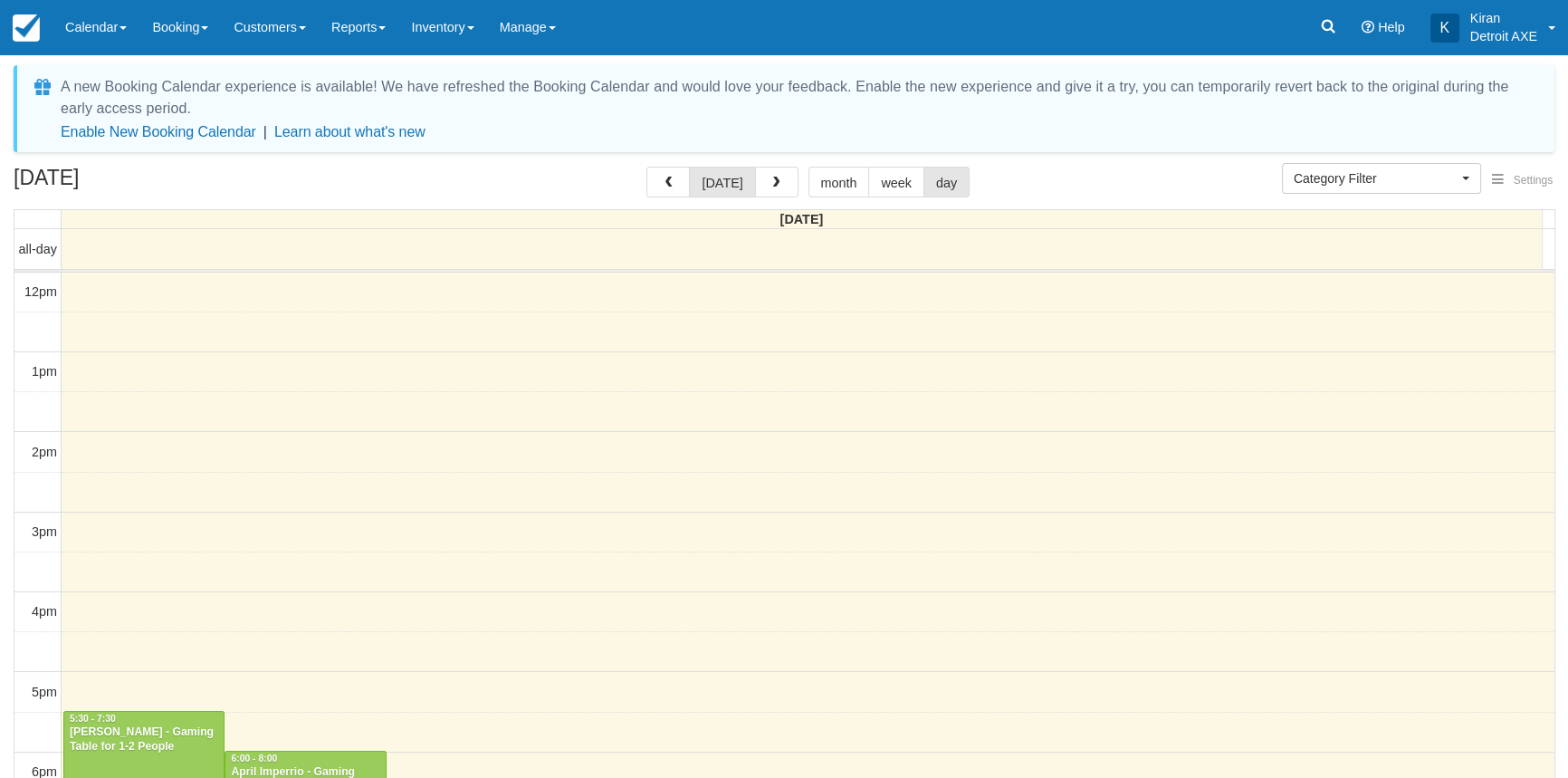
scroll to position [318, 0]
